Goal: Task Accomplishment & Management: Use online tool/utility

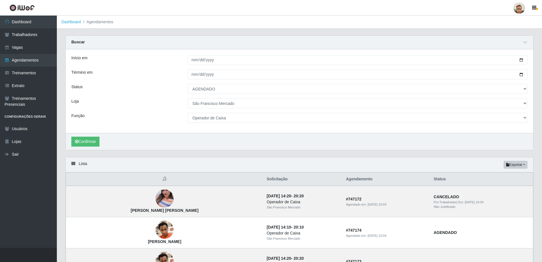
select select "AGENDADO"
select select "168"
select select "22"
click at [85, 140] on button "Confirmar" at bounding box center [85, 142] width 28 height 10
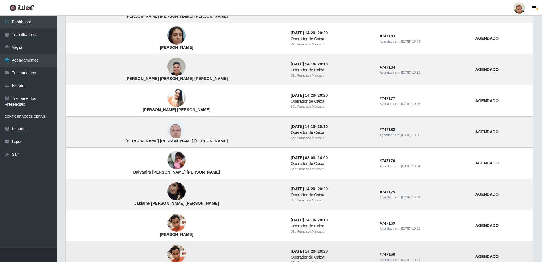
scroll to position [315, 0]
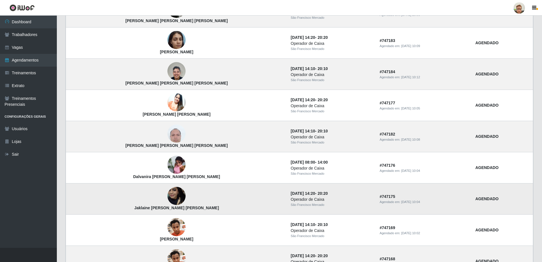
click at [167, 195] on img at bounding box center [176, 196] width 18 height 32
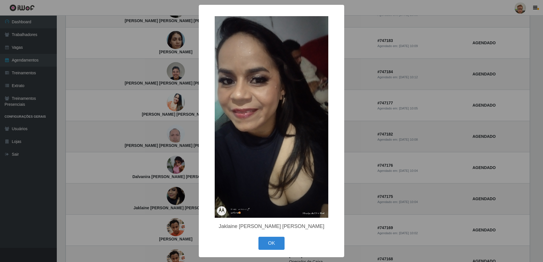
click at [105, 165] on div "× [PERSON_NAME] [PERSON_NAME] OK Cancel" at bounding box center [271, 131] width 543 height 262
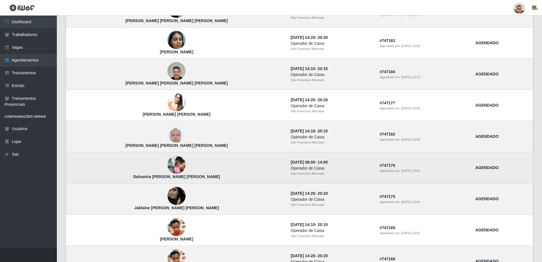
click at [167, 164] on img at bounding box center [176, 165] width 18 height 24
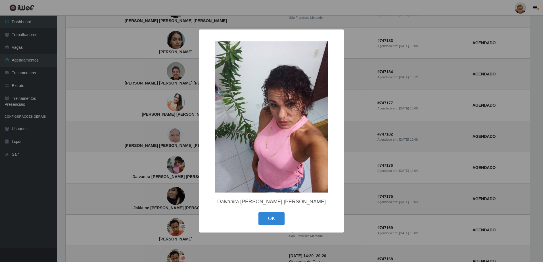
click at [116, 164] on div "× Dalvanira [PERSON_NAME] [PERSON_NAME] OK Cancel" at bounding box center [271, 131] width 543 height 262
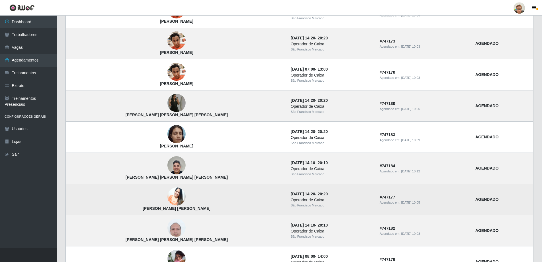
scroll to position [201, 0]
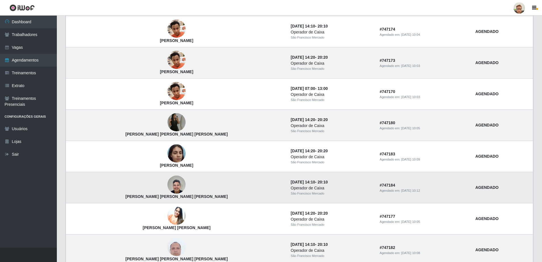
click at [167, 181] on img at bounding box center [176, 185] width 18 height 24
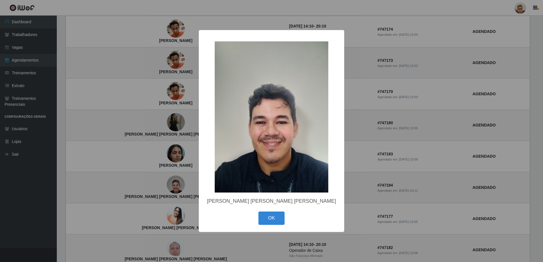
click at [181, 169] on div "× [PERSON_NAME] [PERSON_NAME] [PERSON_NAME] OK Cancel" at bounding box center [271, 131] width 543 height 262
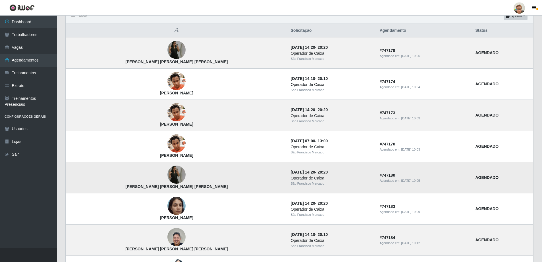
scroll to position [145, 0]
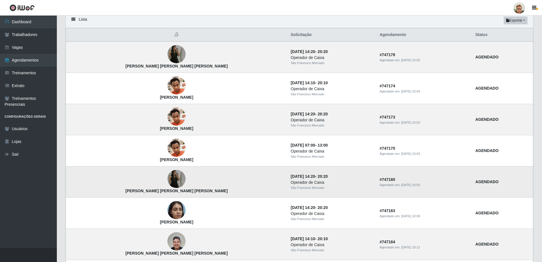
click at [143, 187] on td "[PERSON_NAME] [PERSON_NAME] [PERSON_NAME]" at bounding box center [176, 182] width 221 height 31
click at [167, 179] on img at bounding box center [176, 179] width 18 height 32
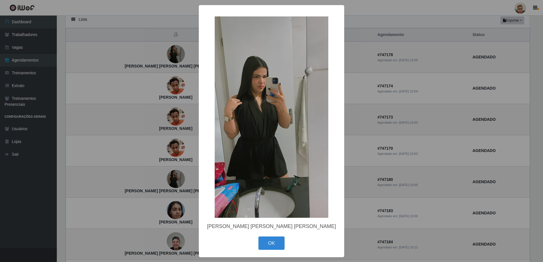
click at [173, 181] on div "× [PERSON_NAME] [PERSON_NAME] [PERSON_NAME] OK Cancel" at bounding box center [271, 131] width 543 height 262
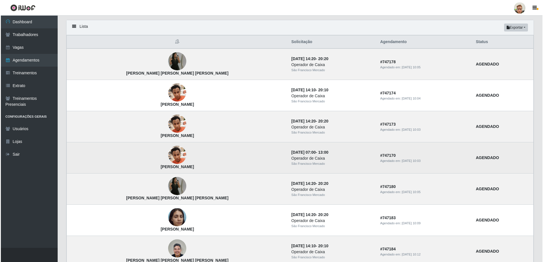
scroll to position [116, 0]
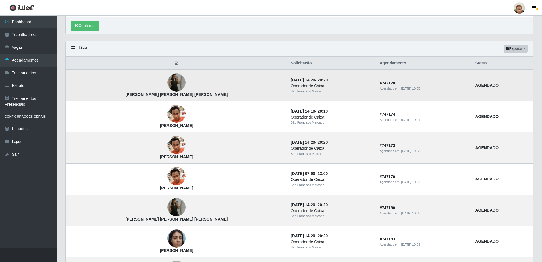
click at [167, 88] on img at bounding box center [176, 83] width 18 height 32
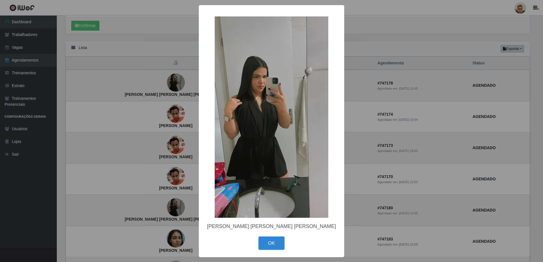
click at [179, 108] on div "× [PERSON_NAME] [PERSON_NAME] [PERSON_NAME] OK Cancel" at bounding box center [271, 131] width 543 height 262
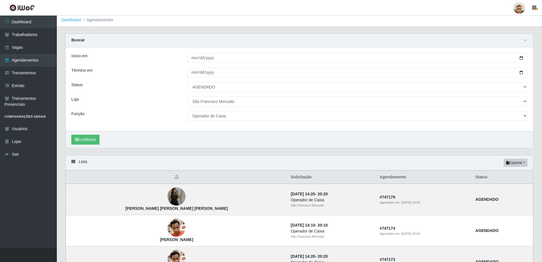
scroll to position [0, 0]
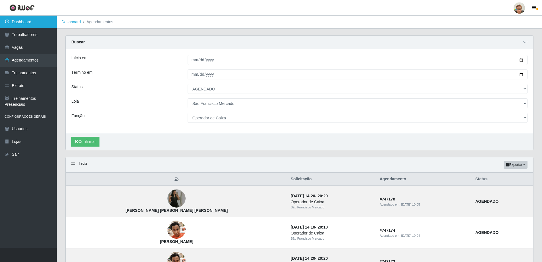
click at [35, 28] on link "Dashboard" at bounding box center [28, 22] width 57 height 13
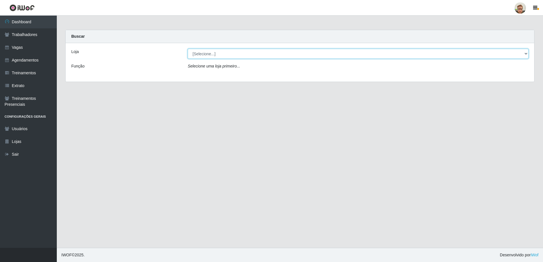
drag, startPoint x: 207, startPoint y: 54, endPoint x: 206, endPoint y: 59, distance: 5.5
click at [207, 54] on select "[Selecione...] [GEOGRAPHIC_DATA][PERSON_NAME]" at bounding box center [358, 54] width 341 height 10
select select "168"
click at [188, 49] on select "[Selecione...] [GEOGRAPHIC_DATA][PERSON_NAME]" at bounding box center [358, 54] width 341 height 10
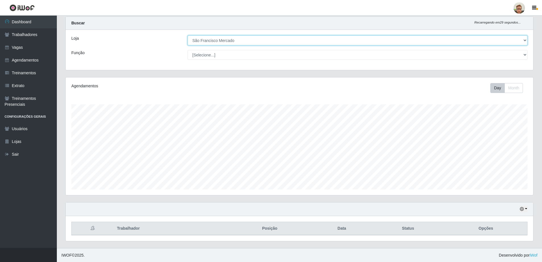
scroll to position [14, 0]
